Goal: Task Accomplishment & Management: Manage account settings

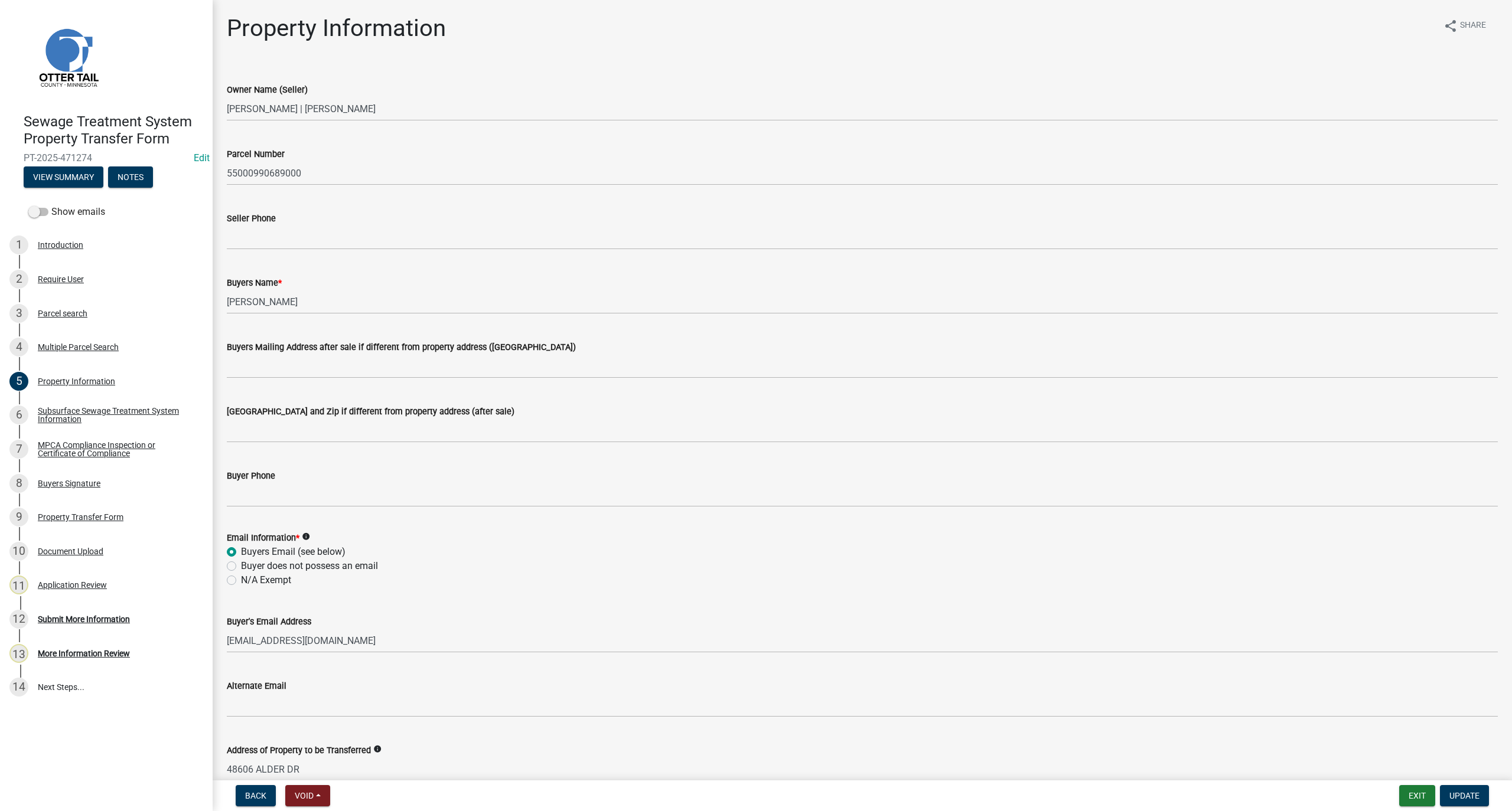
scroll to position [255, 0]
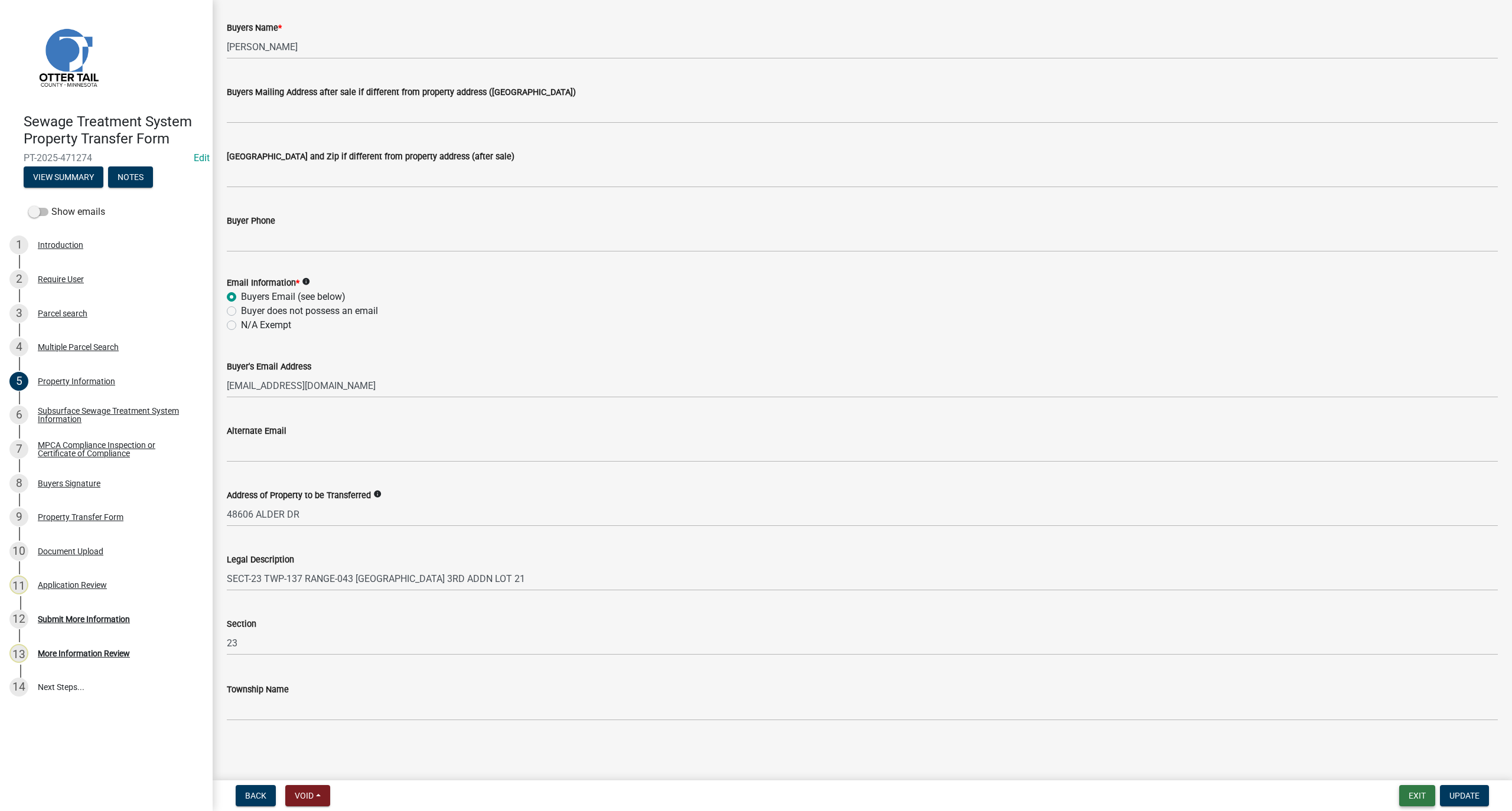
click at [1415, 797] on button "Exit" at bounding box center [1417, 796] width 36 height 21
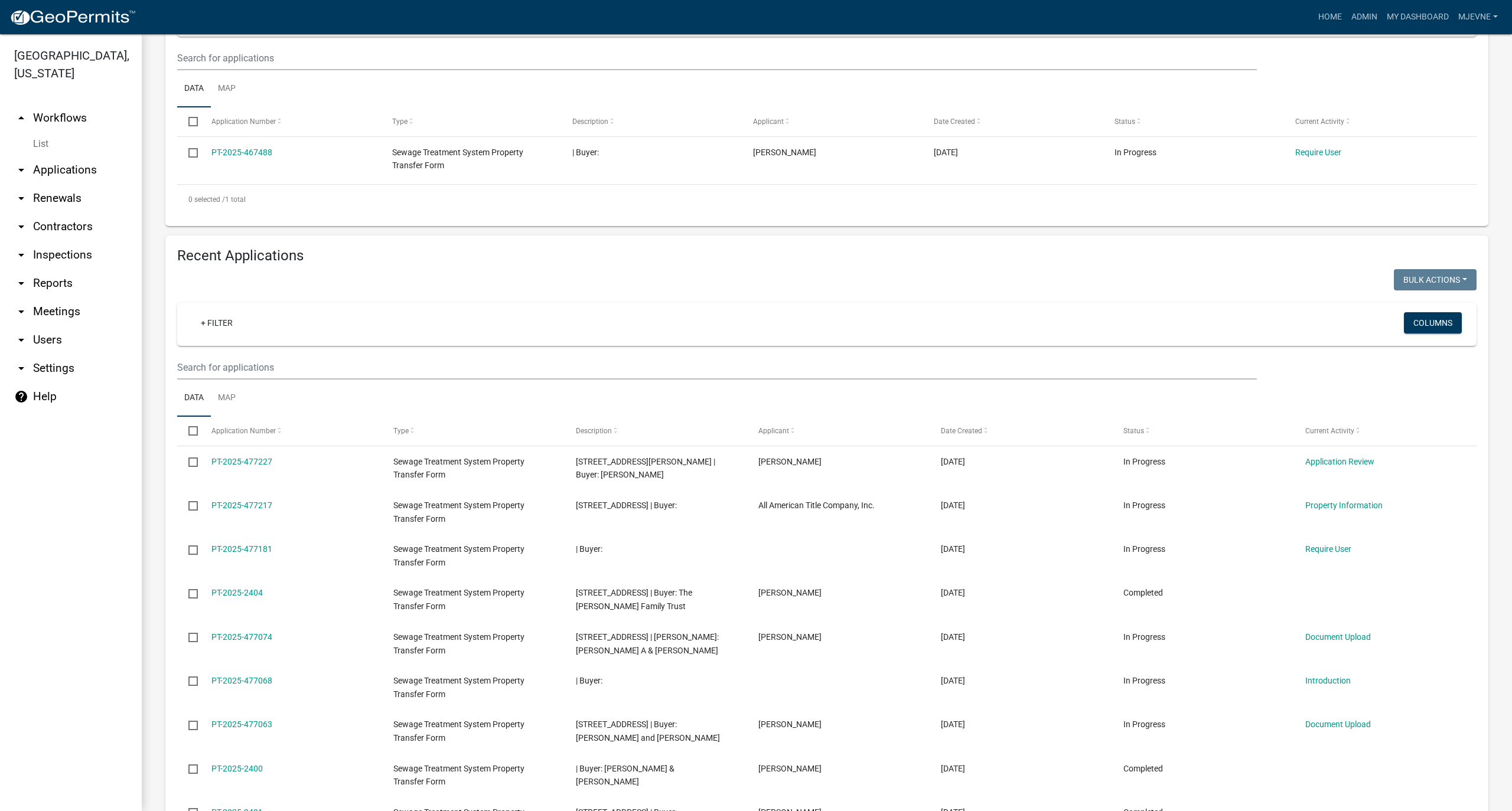
scroll to position [248, 0]
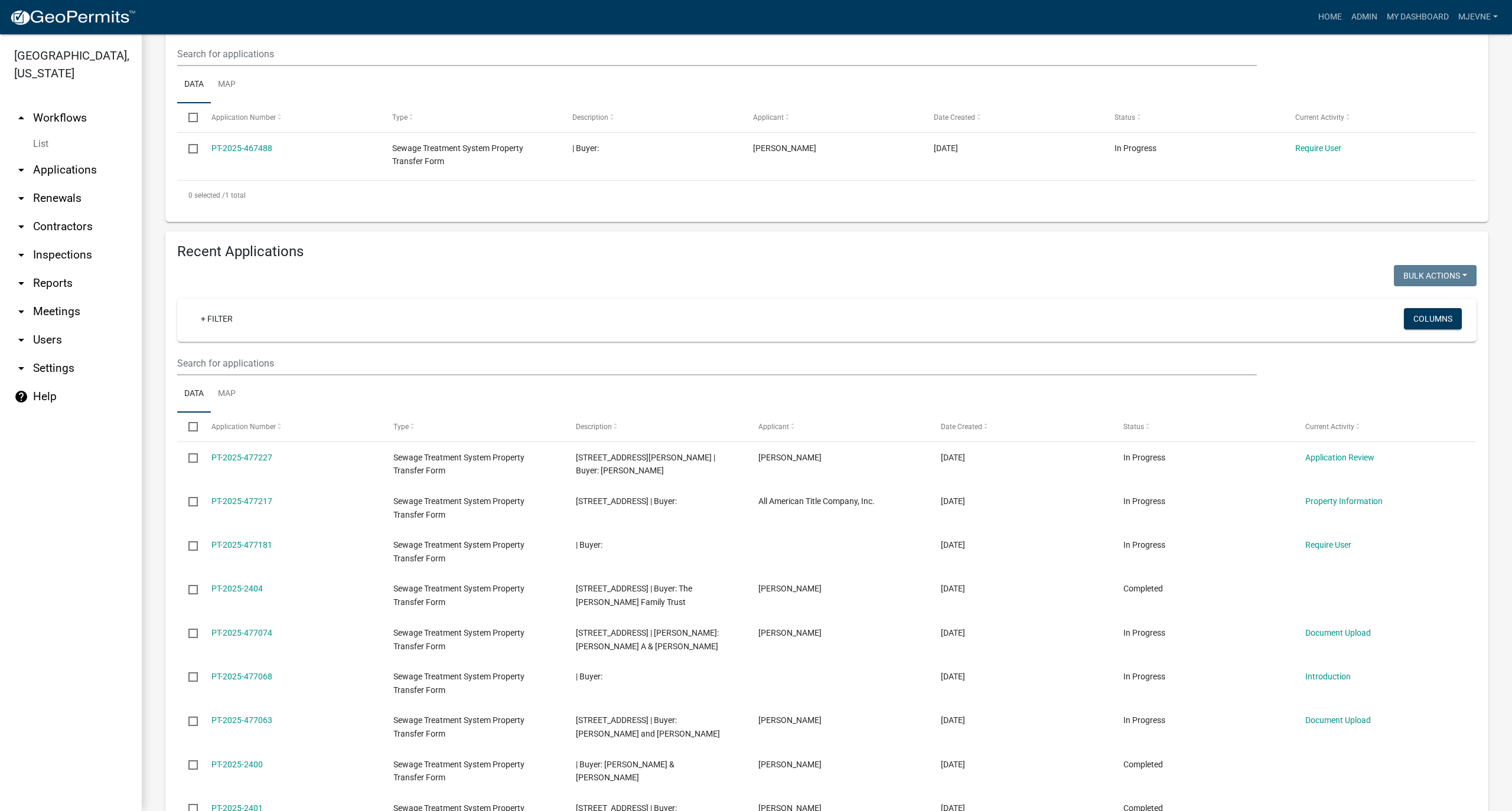
click at [20, 284] on icon "arrow_drop_down" at bounding box center [21, 283] width 14 height 14
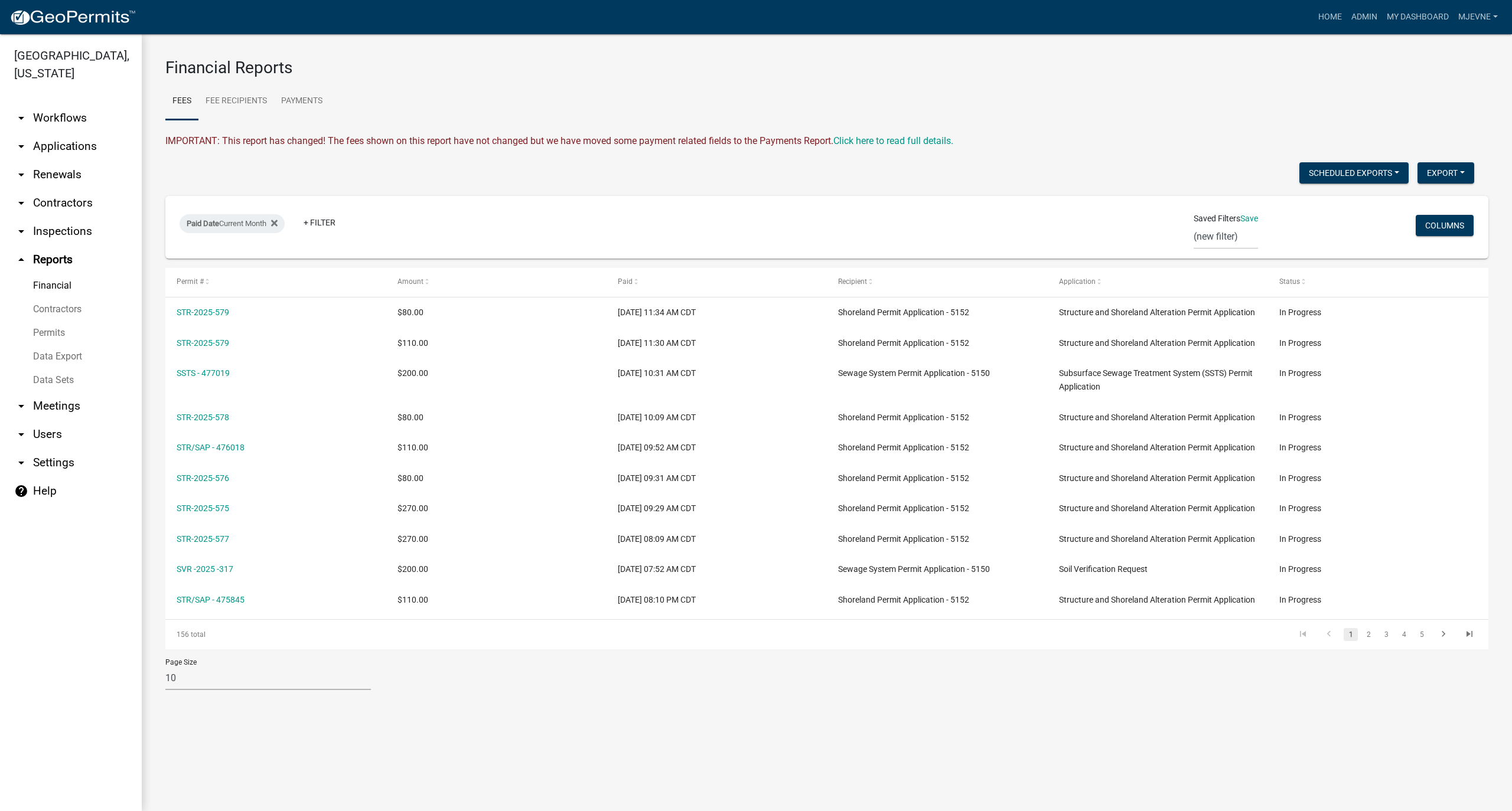
click at [63, 355] on link "Data Export" at bounding box center [71, 357] width 142 height 24
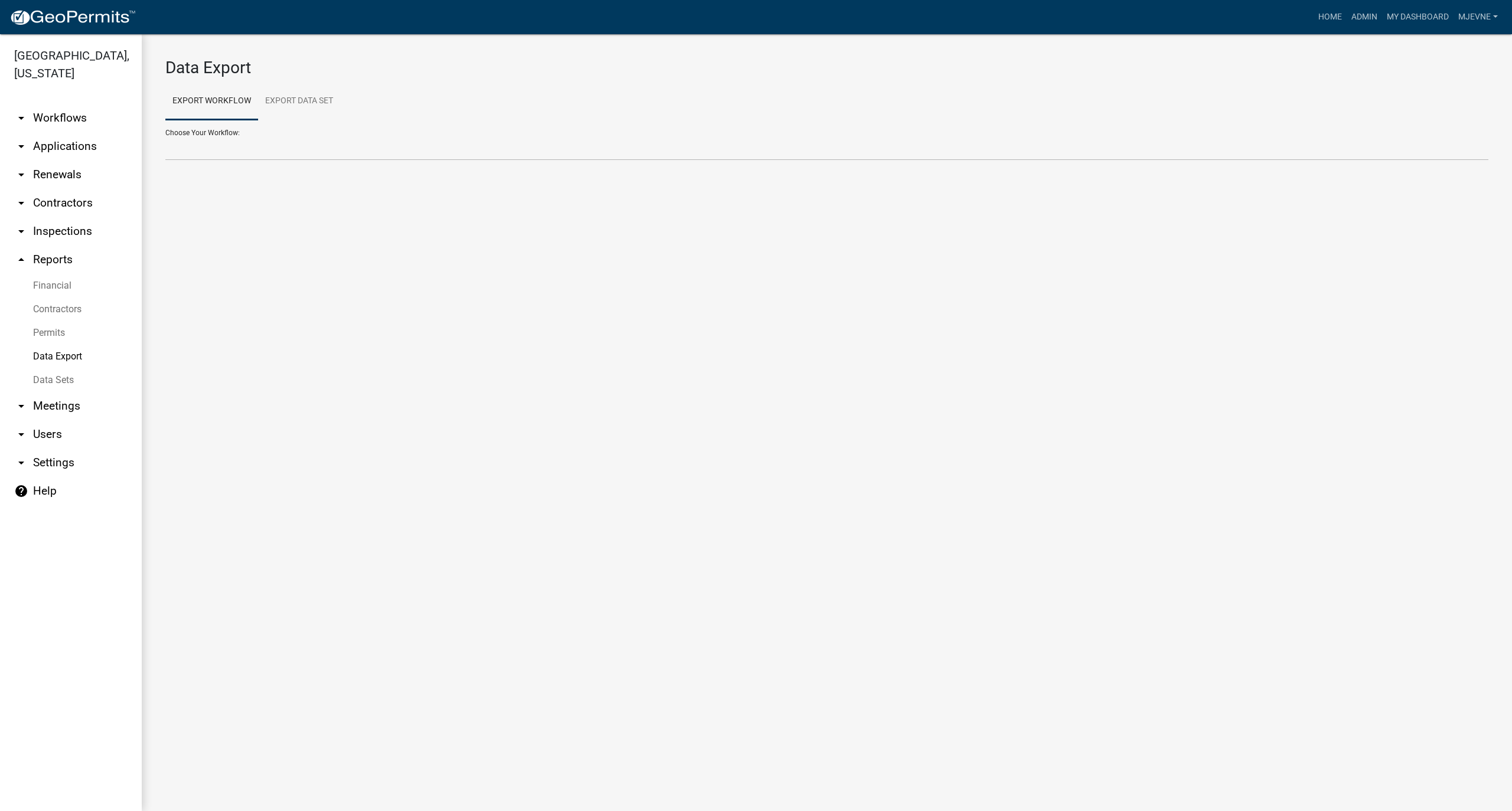
click at [59, 378] on link "Data Sets" at bounding box center [71, 380] width 142 height 24
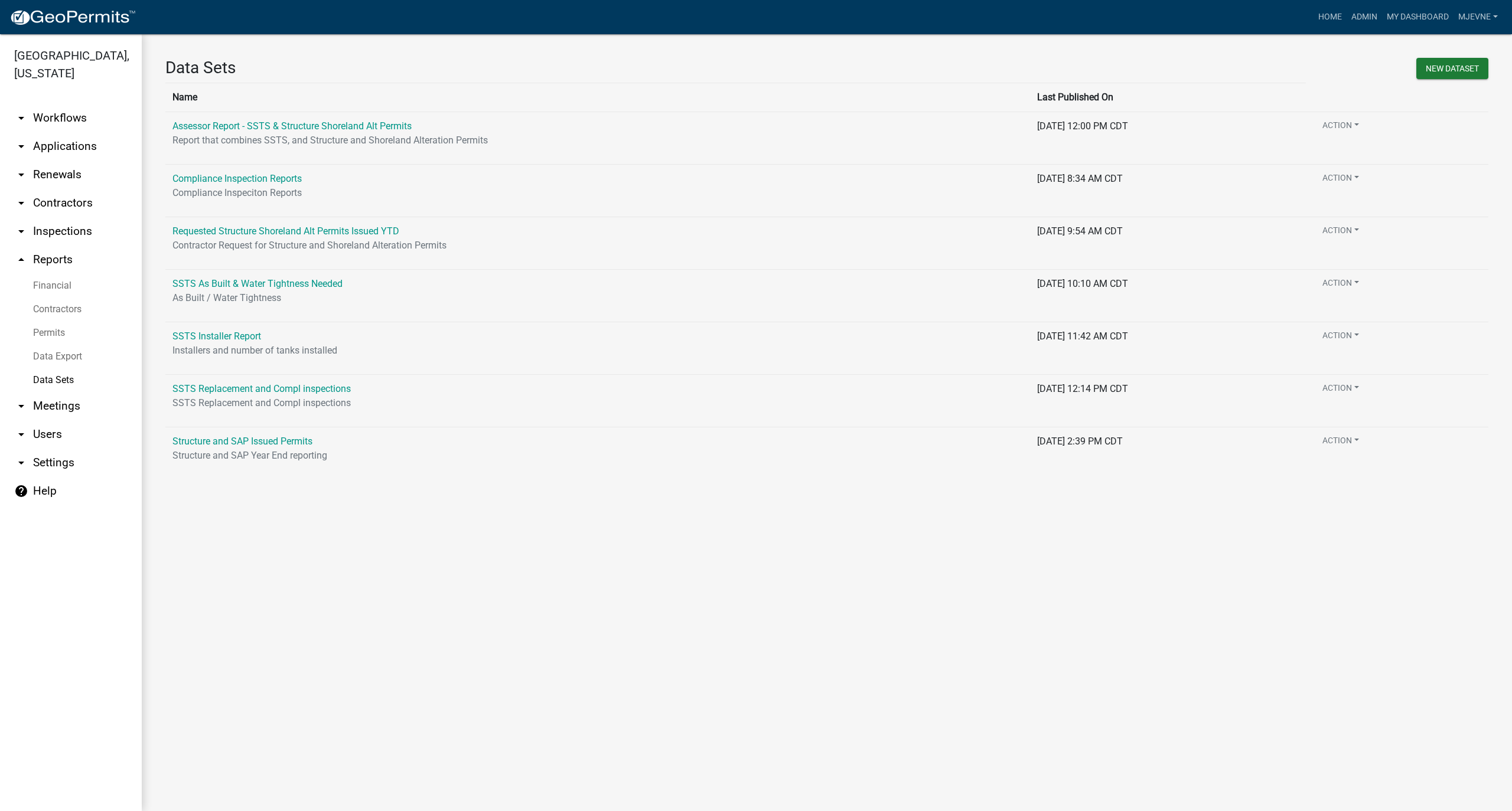
click at [29, 428] on link "arrow_drop_down Users" at bounding box center [71, 434] width 142 height 28
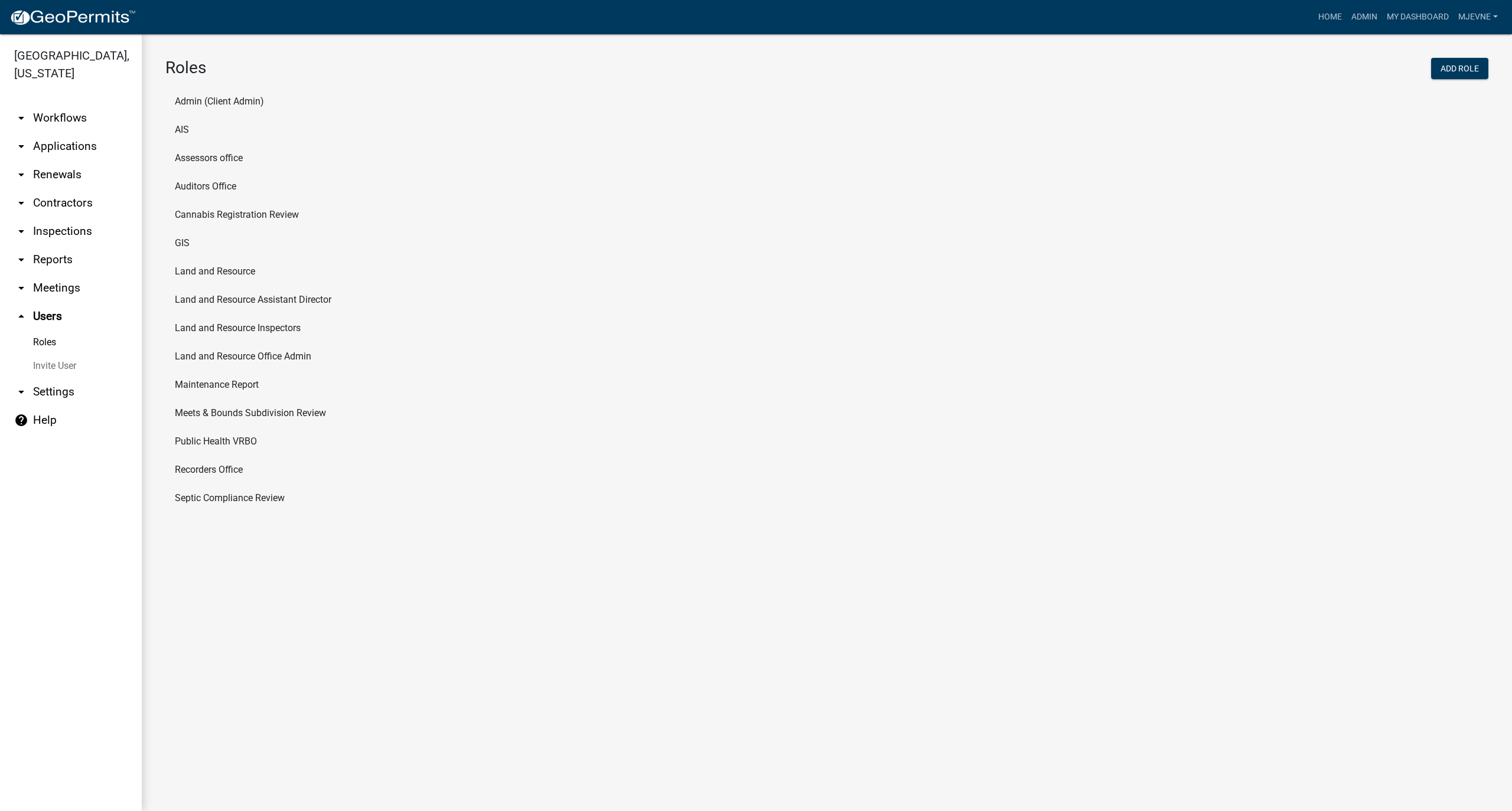
click at [4, 316] on link "arrow_drop_up Users" at bounding box center [71, 316] width 142 height 28
click at [15, 322] on icon "arrow_drop_up" at bounding box center [21, 316] width 14 height 14
click at [13, 313] on link "arrow_drop_up Users" at bounding box center [71, 316] width 142 height 28
click at [36, 318] on link "arrow_drop_up Users" at bounding box center [71, 316] width 142 height 28
click at [43, 290] on link "arrow_drop_down Meetings" at bounding box center [71, 288] width 142 height 28
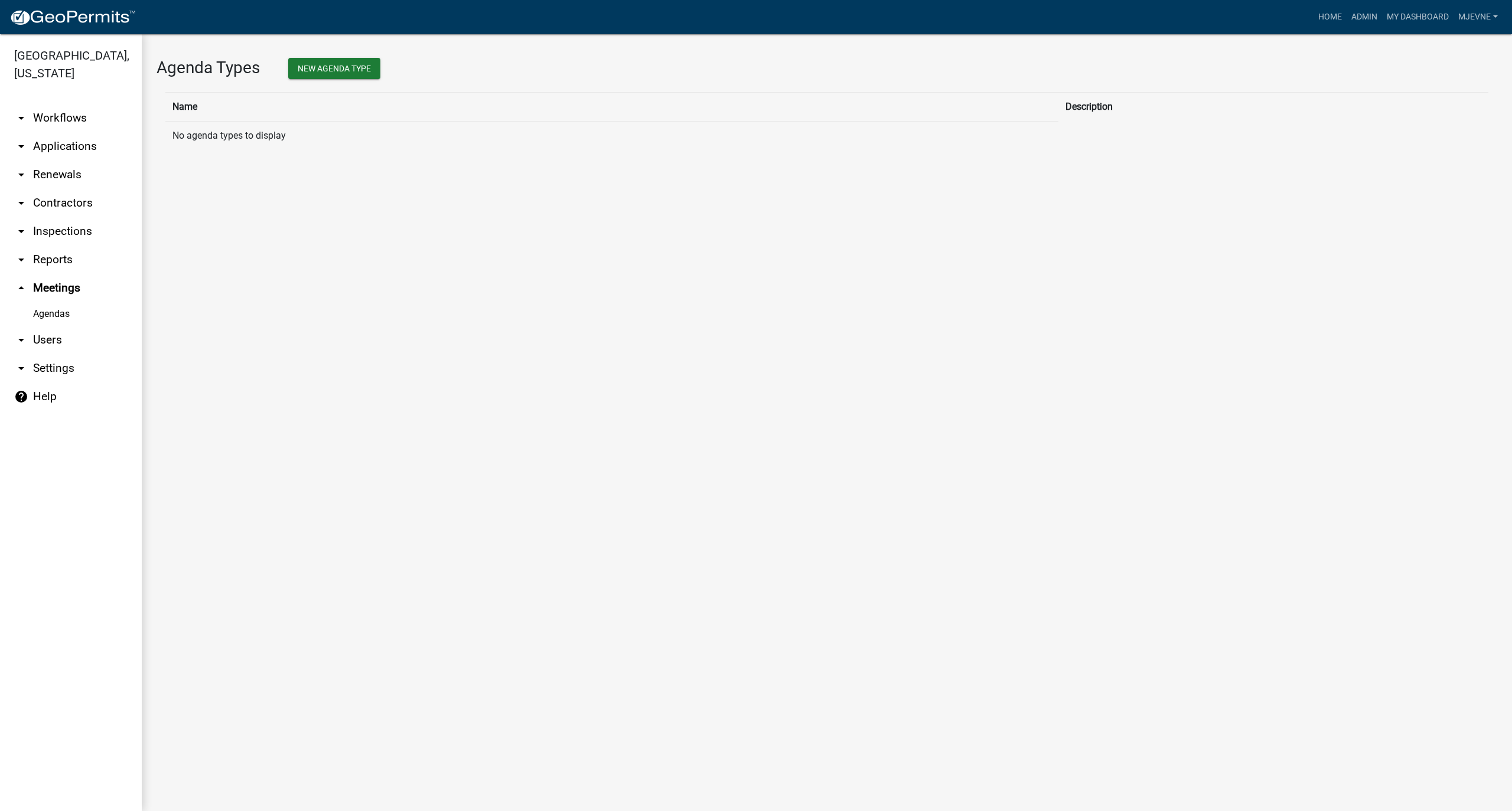
click at [18, 261] on icon "arrow_drop_down" at bounding box center [21, 260] width 14 height 14
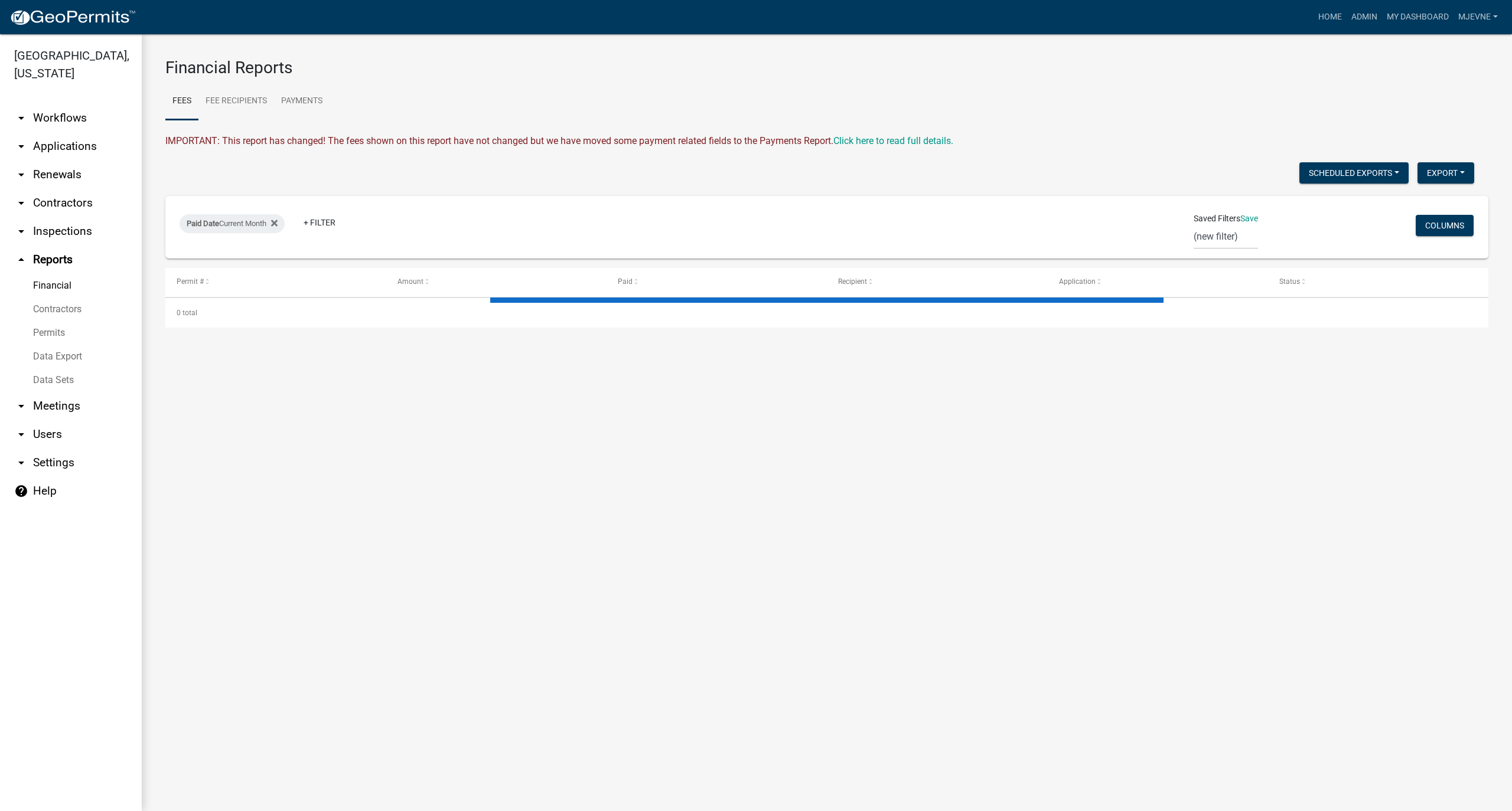
click at [58, 384] on link "Data Sets" at bounding box center [71, 380] width 142 height 24
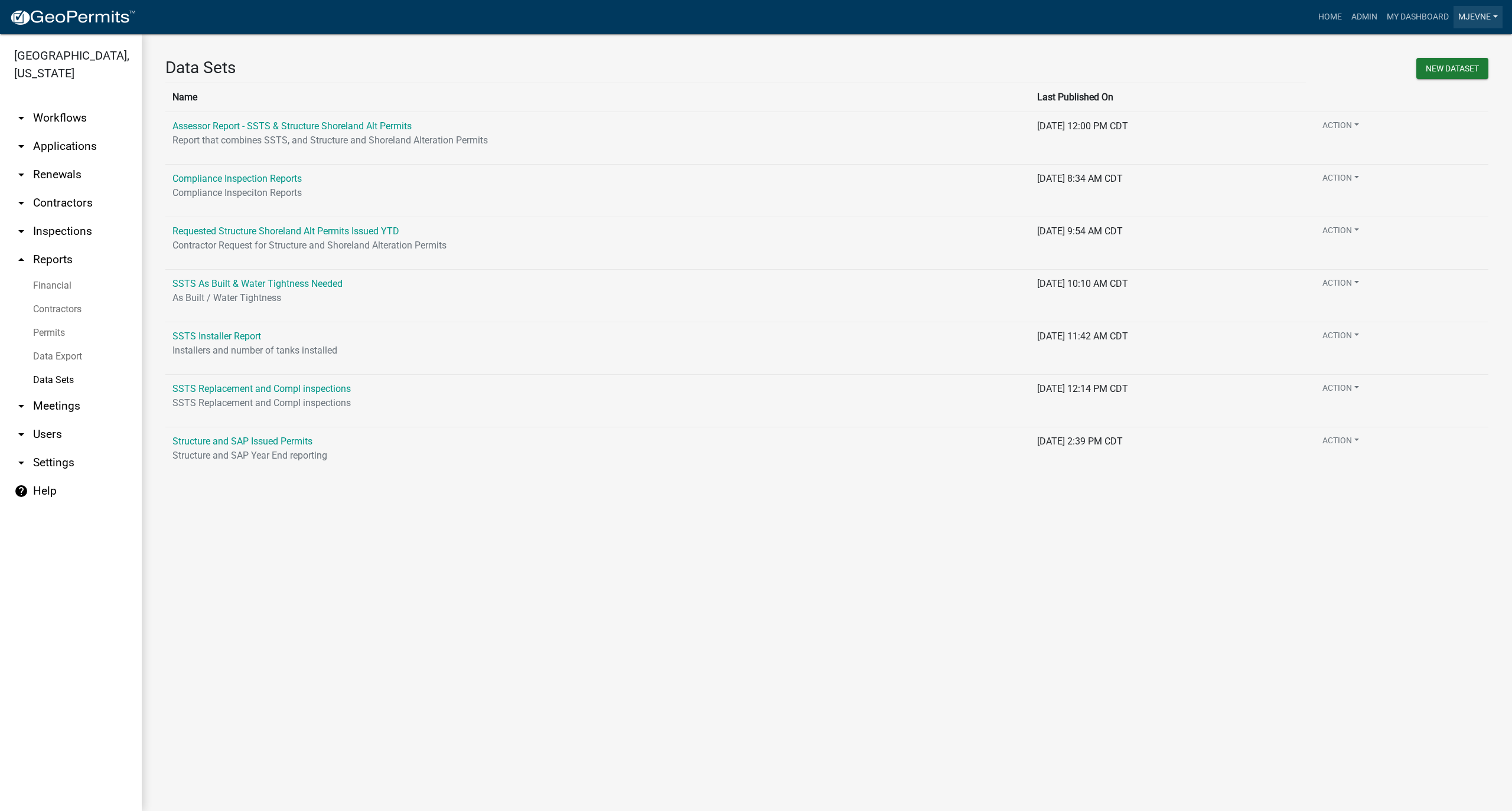
click at [1482, 12] on link "MJevne" at bounding box center [1478, 17] width 49 height 22
click at [1428, 145] on link "Logout" at bounding box center [1452, 143] width 101 height 28
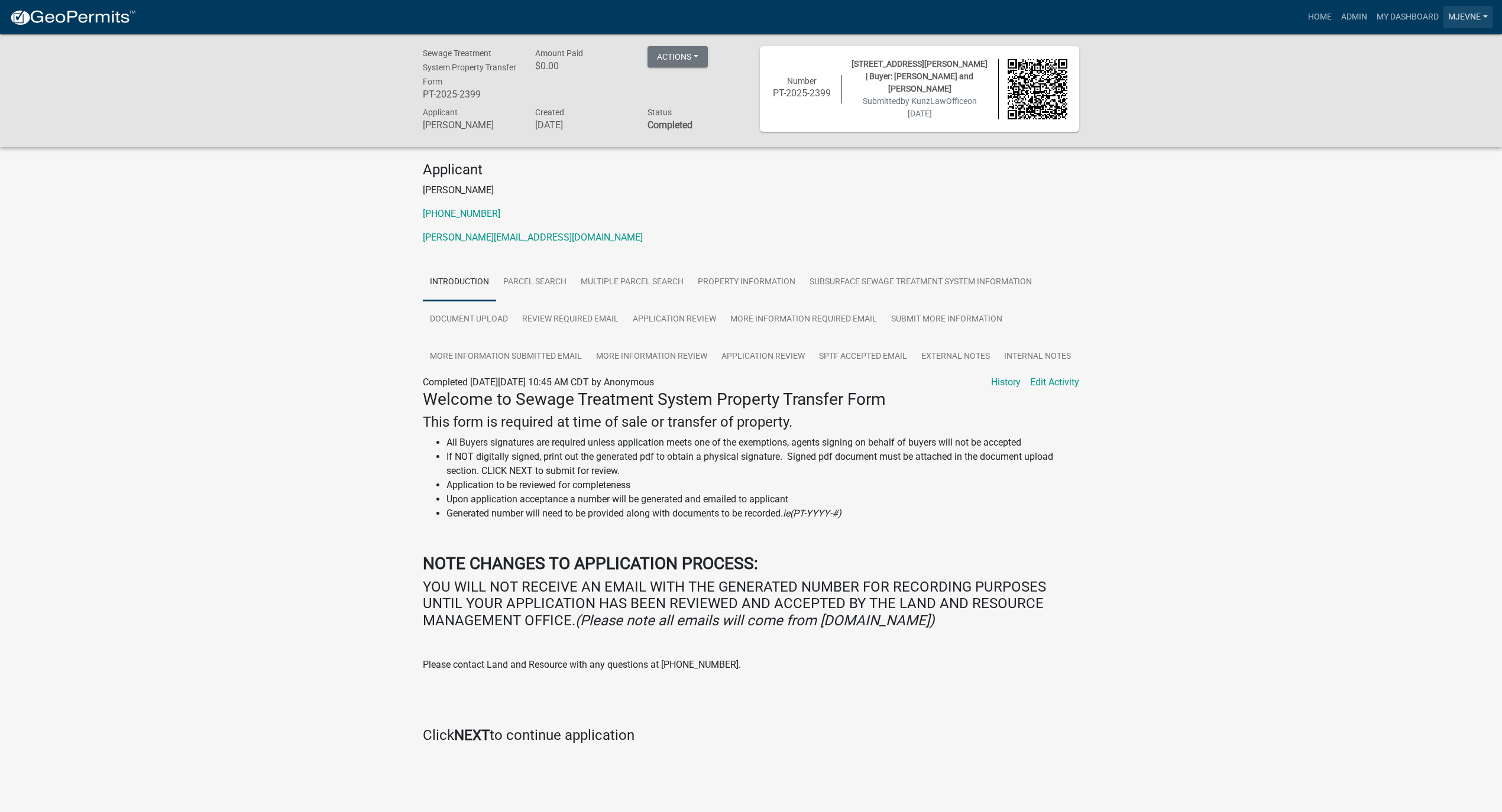
click at [1468, 12] on link "MJevne" at bounding box center [1468, 17] width 49 height 22
click at [1427, 145] on link "Logout" at bounding box center [1442, 143] width 101 height 28
